Goal: Task Accomplishment & Management: Use online tool/utility

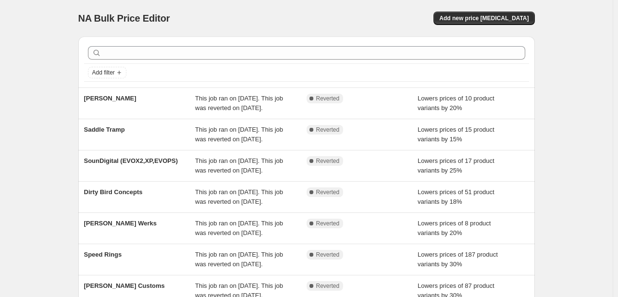
click at [226, 112] on span "This job ran on [DATE]. This job was reverted on [DATE]." at bounding box center [239, 103] width 88 height 17
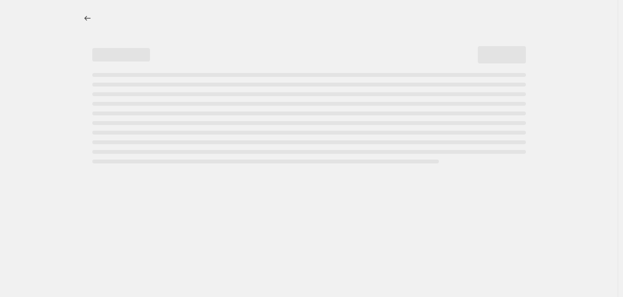
select select "percentage"
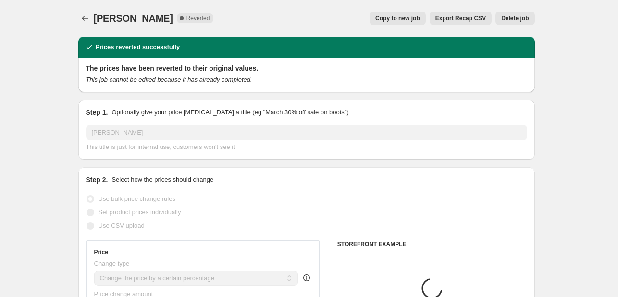
select select "vendor"
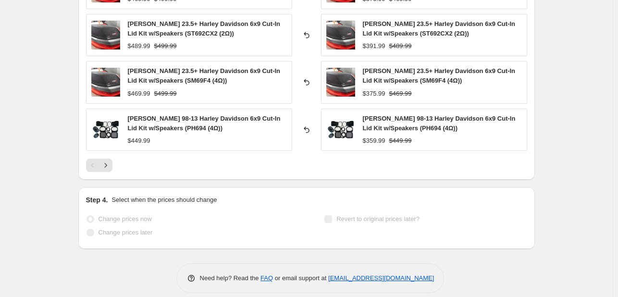
scroll to position [829, 0]
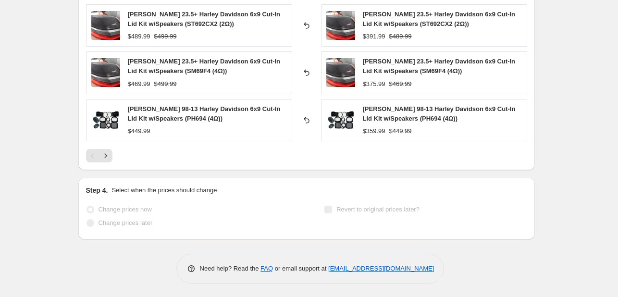
click at [435, 43] on div "[PERSON_NAME] 23.5+ Harley Davidson 6x9 Cut-In Lid Kit w/Speakers (ST692CX2 (2Ω…" at bounding box center [424, 25] width 206 height 42
click at [424, 81] on div "$375.99 $469.99" at bounding box center [442, 84] width 159 height 10
drag, startPoint x: 429, startPoint y: 100, endPoint x: 426, endPoint y: 95, distance: 6.0
click at [426, 95] on div "Cerwin-Vega 23.5+ Harley Davidson 6x9 Cut-In Lid Kit w/Speakers (PH694 (4Ω)) $4…" at bounding box center [306, 26] width 441 height 232
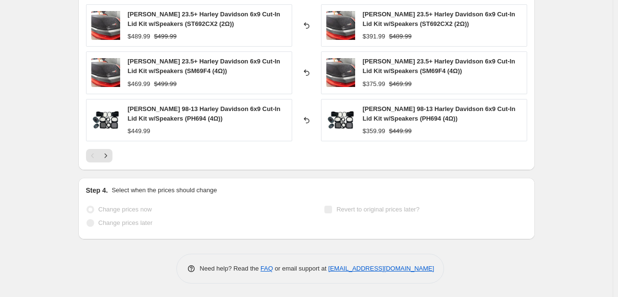
click at [415, 84] on div "$375.99 $469.99" at bounding box center [442, 84] width 159 height 10
drag, startPoint x: 400, startPoint y: 62, endPoint x: 413, endPoint y: 55, distance: 15.0
click at [413, 55] on div "Cerwin-Vega 23.5+ Harley Davidson 6x9 Cut-In Lid Kit w/Speakers (SM69F4 (4Ω)) $…" at bounding box center [424, 72] width 206 height 42
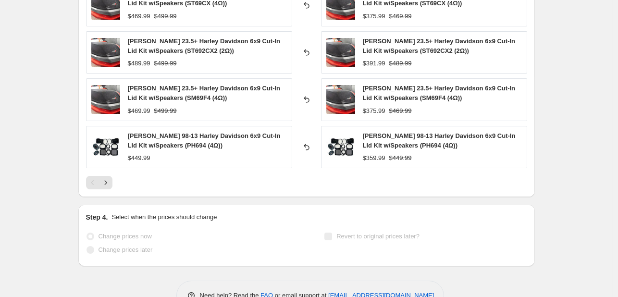
scroll to position [756, 0]
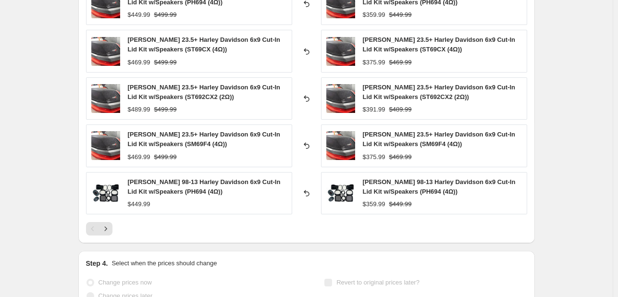
click at [495, 265] on div "Step 4. Select when the prices should change" at bounding box center [306, 264] width 441 height 10
click at [505, 276] on div "Revert to original prices later?" at bounding box center [425, 290] width 203 height 29
click at [510, 281] on div "Revert to original prices later?" at bounding box center [425, 290] width 203 height 29
